Goal: Information Seeking & Learning: Learn about a topic

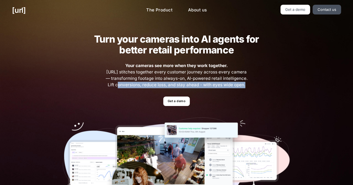
drag, startPoint x: 111, startPoint y: 84, endPoint x: 154, endPoint y: 95, distance: 44.2
click at [154, 95] on div "Turn your cameras into AI agents for better retail performance Your cameras see…" at bounding box center [176, 122] width 251 height 203
drag, startPoint x: 263, startPoint y: 136, endPoint x: 103, endPoint y: 148, distance: 161.1
click at [103, 148] on img at bounding box center [176, 164] width 227 height 92
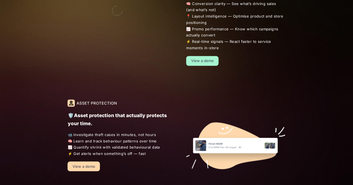
scroll to position [402, 0]
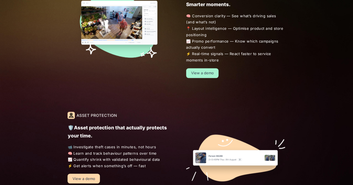
click at [211, 69] on link "View a demo" at bounding box center [202, 73] width 32 height 10
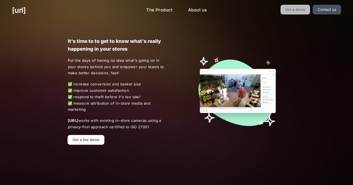
click at [297, 7] on link "Get a demo" at bounding box center [295, 10] width 30 height 10
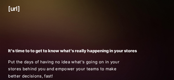
click at [44, 2] on div "[URL]" at bounding box center [87, 8] width 174 height 17
